Goal: Task Accomplishment & Management: Use online tool/utility

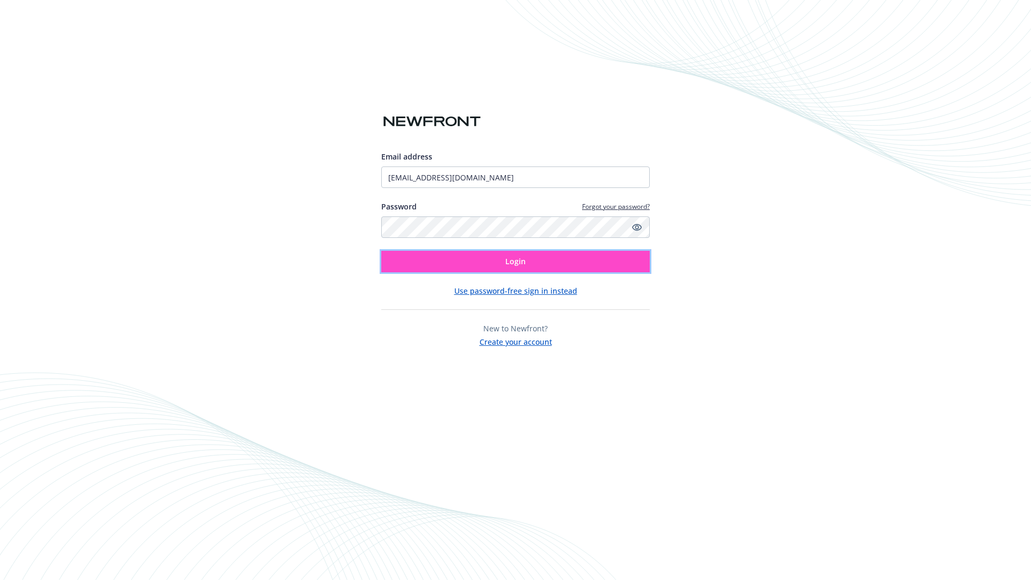
click at [516, 262] on span "Login" at bounding box center [515, 261] width 20 height 10
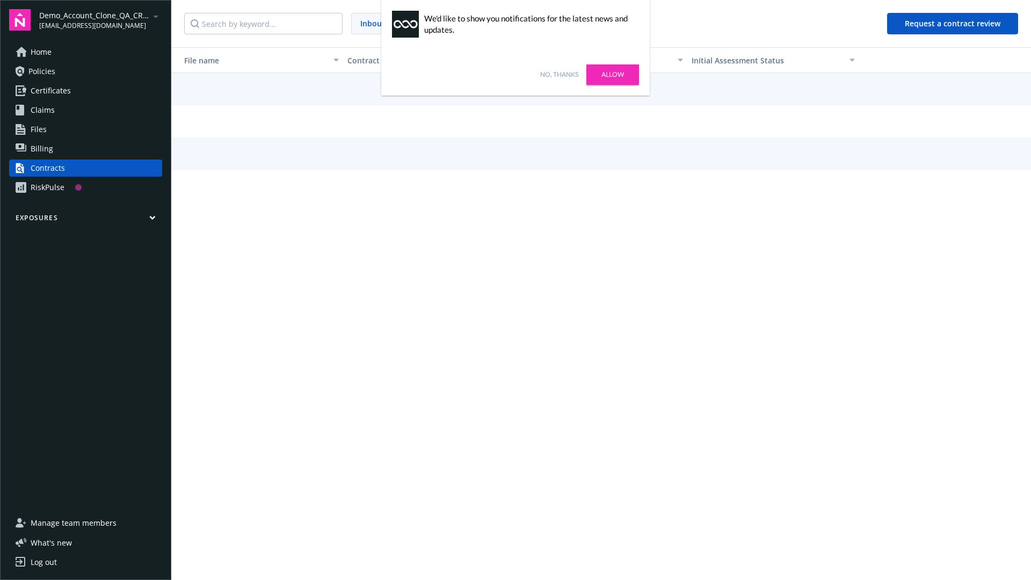
click at [559, 75] on link "No, thanks" at bounding box center [559, 75] width 38 height 10
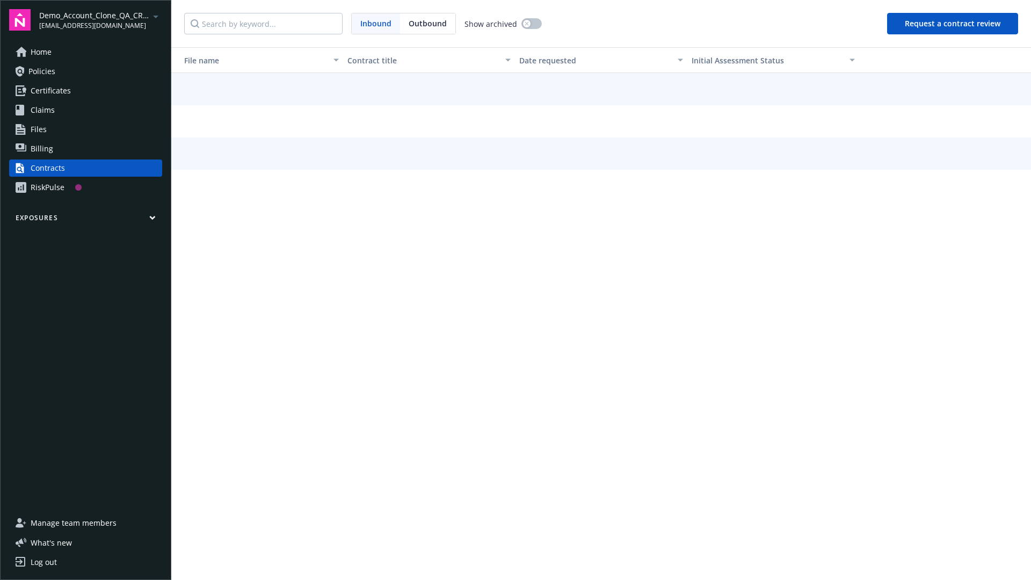
click at [953, 24] on button "Request a contract review" at bounding box center [952, 23] width 131 height 21
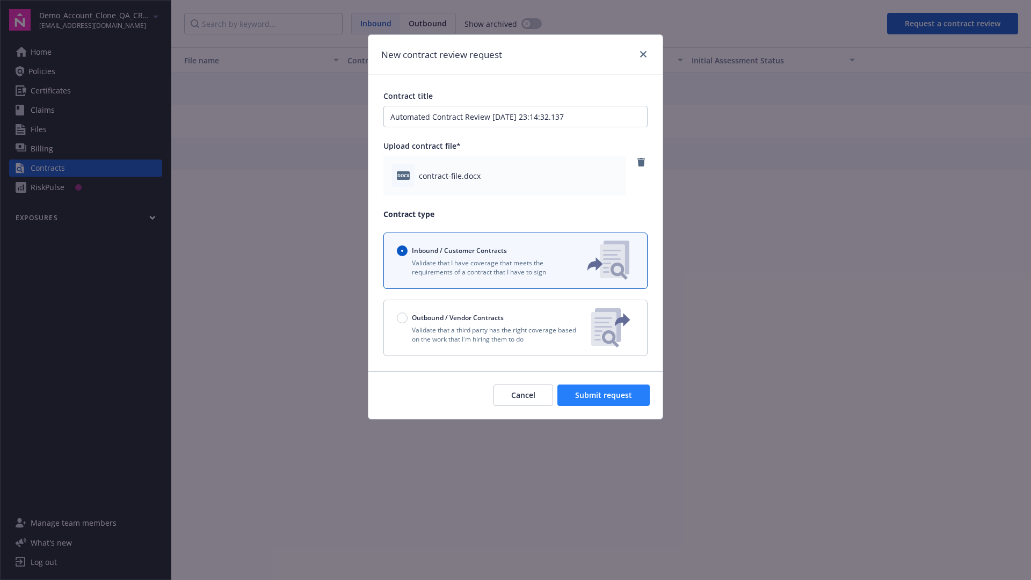
type input "Automated Contract Review 09-12-2025 23:14:32.137"
click at [604, 395] on span "Submit request" at bounding box center [603, 395] width 57 height 10
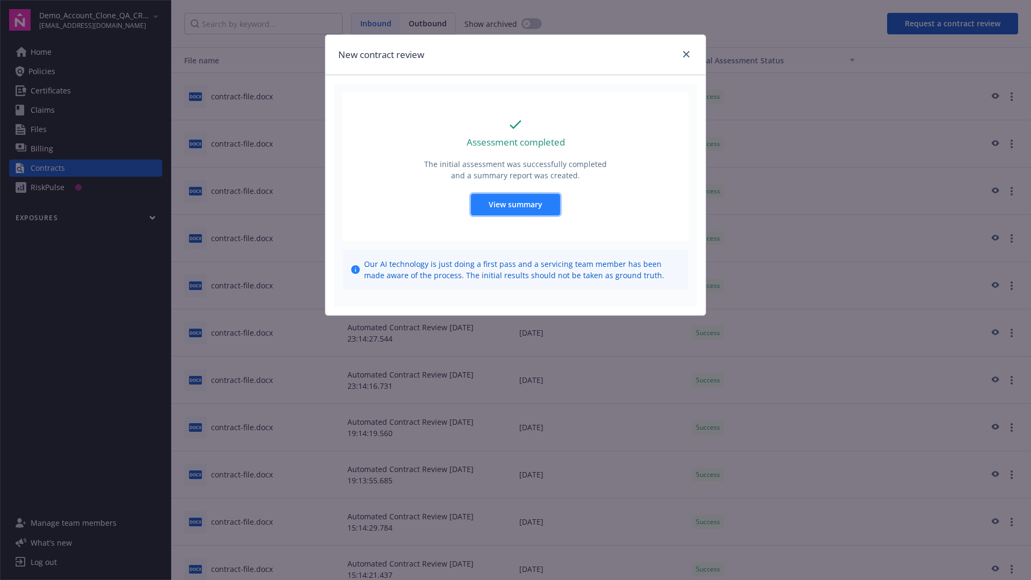
click at [515, 204] on span "View summary" at bounding box center [516, 204] width 54 height 10
